Goal: Communication & Community: Answer question/provide support

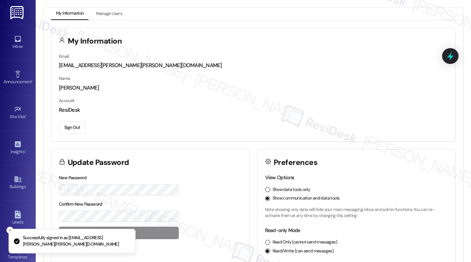
click at [14, 37] on icon at bounding box center [18, 39] width 8 height 8
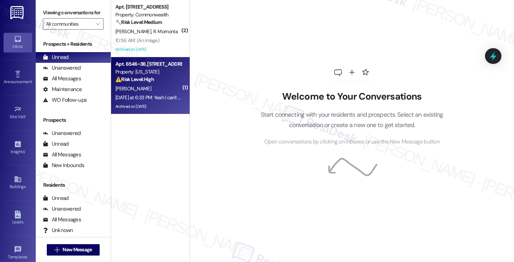
click at [138, 88] on div "[PERSON_NAME]" at bounding box center [148, 88] width 67 height 9
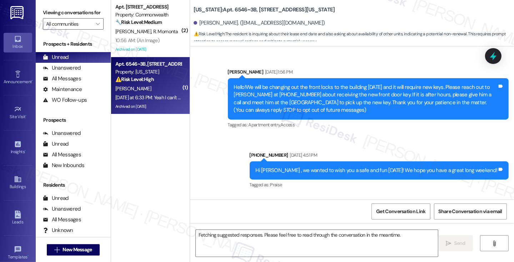
scroll to position [6887, 0]
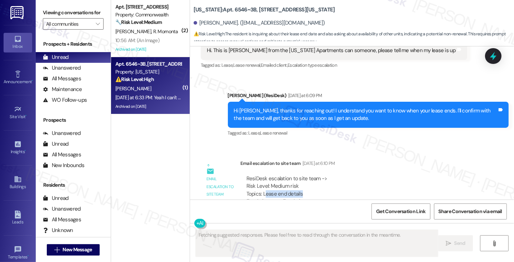
drag, startPoint x: 262, startPoint y: 111, endPoint x: 306, endPoint y: 110, distance: 43.9
click at [306, 175] on div "ResiDesk escalation to site team -> Risk Level: Medium risk Topics: Lease end d…" at bounding box center [360, 190] width 229 height 31
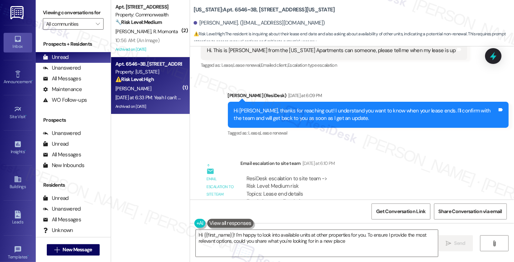
type textarea "Hi {{first_name}}! I'm happy to look into available units at other properties f…"
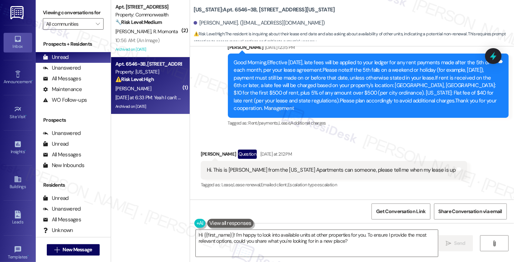
scroll to position [6780, 0]
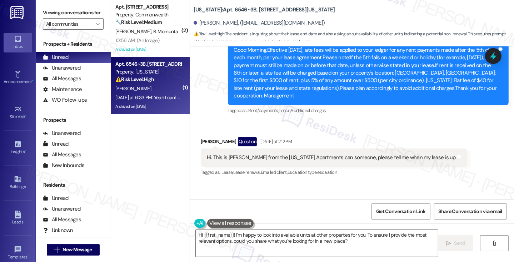
click at [340, 214] on div "Hi [PERSON_NAME], thanks for reaching out! I understand you want to know when y…" at bounding box center [365, 221] width 263 height 15
click at [339, 214] on div "Hi [PERSON_NAME], thanks for reaching out! I understand you want to know when y…" at bounding box center [365, 221] width 263 height 15
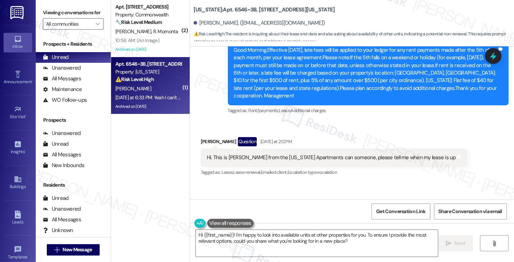
click at [339, 214] on div "Hi [PERSON_NAME], thanks for reaching out! I understand you want to know when y…" at bounding box center [365, 221] width 263 height 15
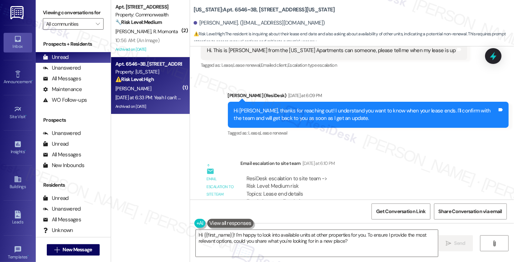
click at [323, 235] on textarea "Hi {{first_name}}! I'm happy to look into available units at other properties f…" at bounding box center [317, 243] width 242 height 27
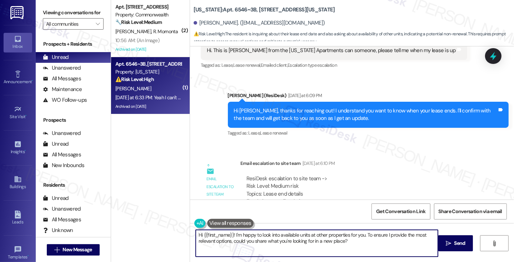
click at [323, 235] on textarea "Hi {{first_name}}! I'm happy to look into available units at other properties f…" at bounding box center [317, 243] width 242 height 27
click at [347, 239] on textarea "Hi {{first_name}}! I'm happy to look into available units at other properties f…" at bounding box center [317, 243] width 242 height 27
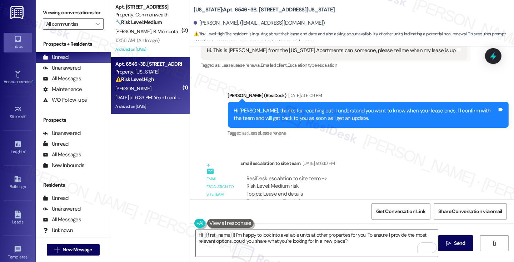
drag, startPoint x: 53, startPoint y: 11, endPoint x: 56, endPoint y: 9, distance: 4.3
click at [53, 11] on label "Viewing conversations for" at bounding box center [73, 12] width 61 height 11
